Goal: Check status: Check status

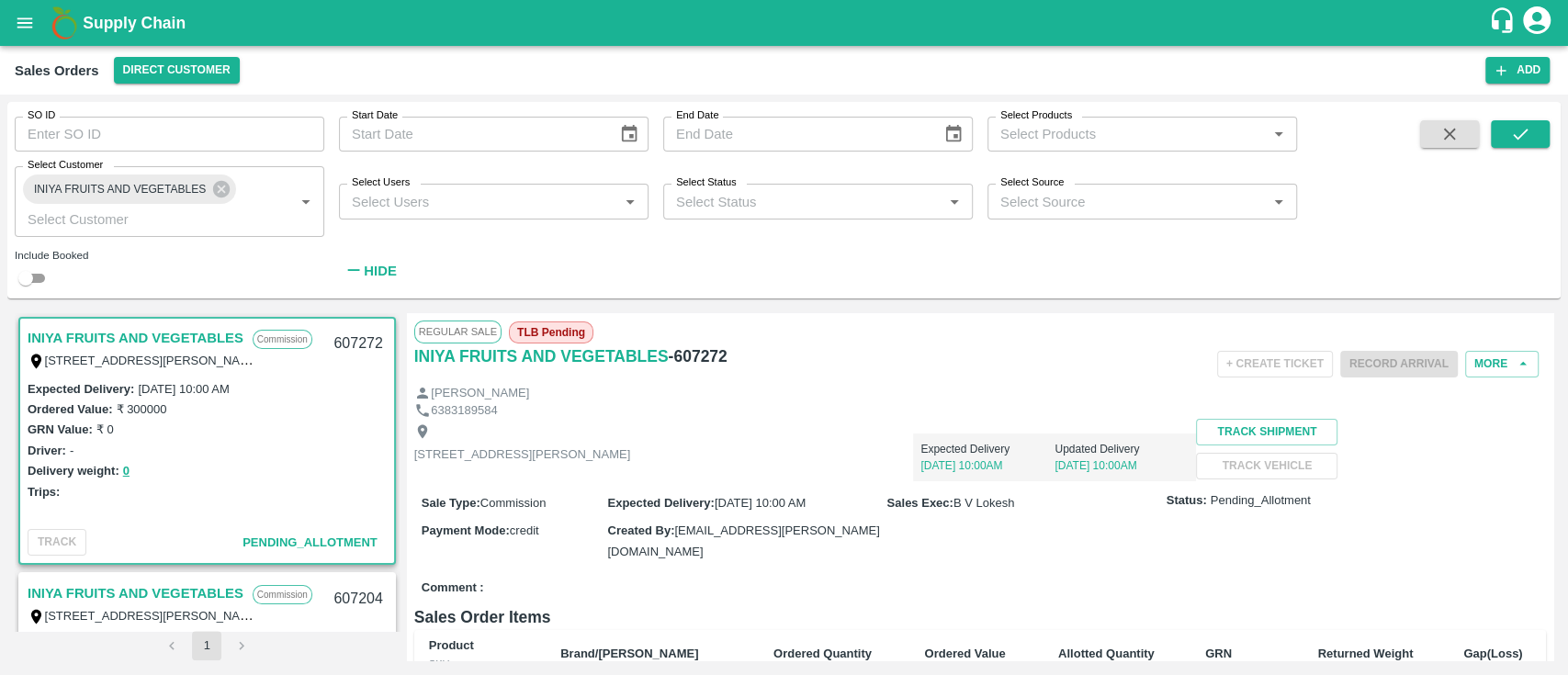
scroll to position [4, 0]
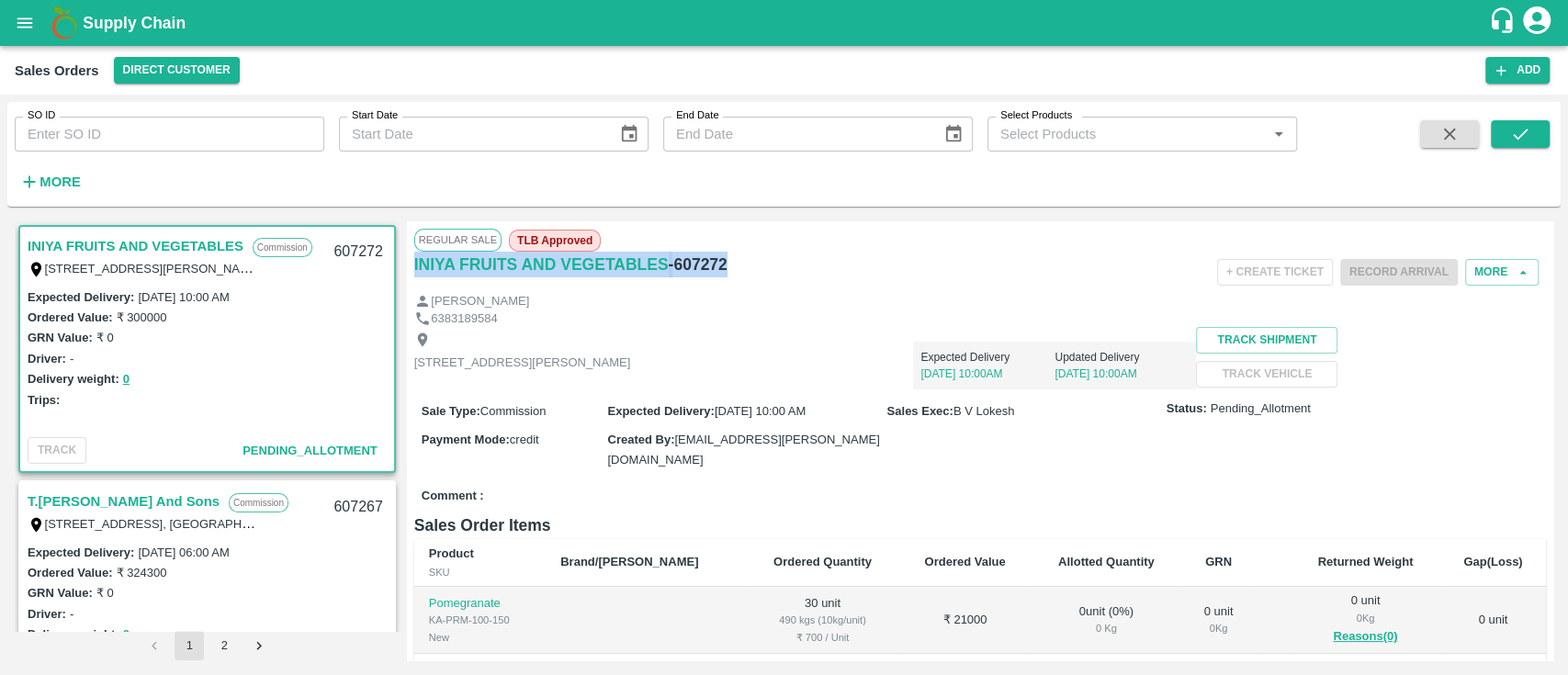
drag, startPoint x: 726, startPoint y: 259, endPoint x: 411, endPoint y: 273, distance: 315.3
click at [411, 273] on div "Regular Sale TLB Approved INIYA FRUITS AND VEGETABLES - 607272 + Create Ticket …" at bounding box center [980, 440] width 1146 height 439
copy div "INIYA FRUITS AND VEGETABLES - 607272"
click at [889, 232] on div "Regular Sale TLB Approved" at bounding box center [980, 240] width 1132 height 22
